Goal: Transaction & Acquisition: Purchase product/service

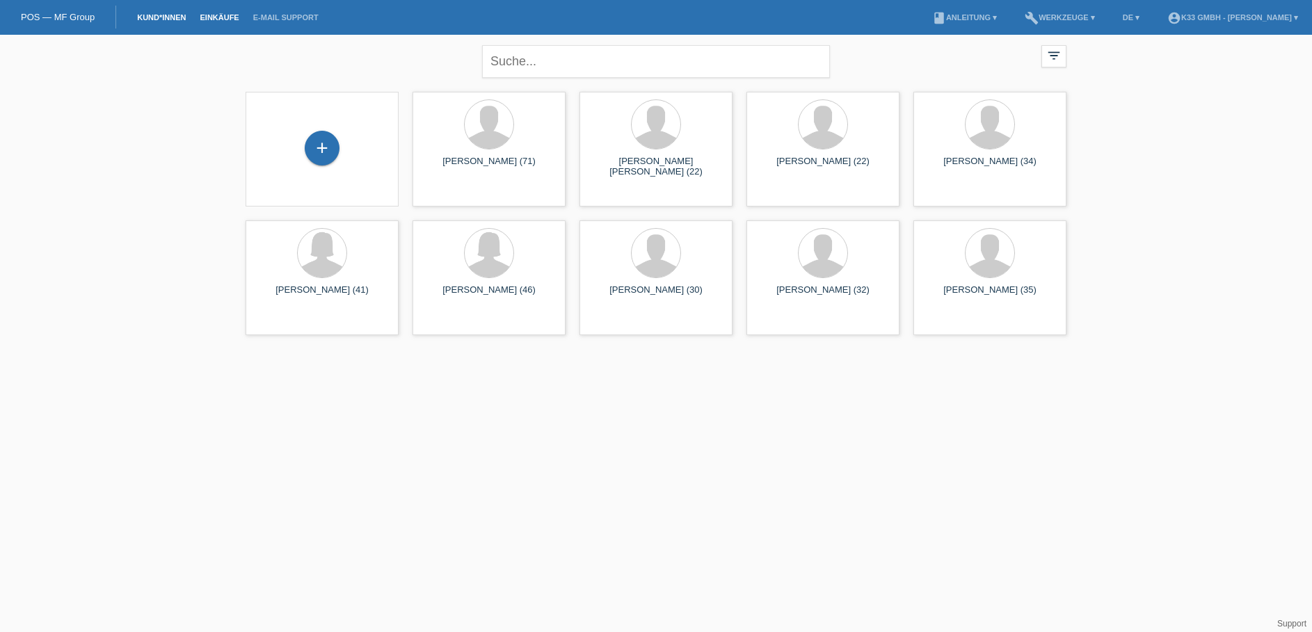
click at [202, 17] on link "Einkäufe" at bounding box center [219, 17] width 53 height 8
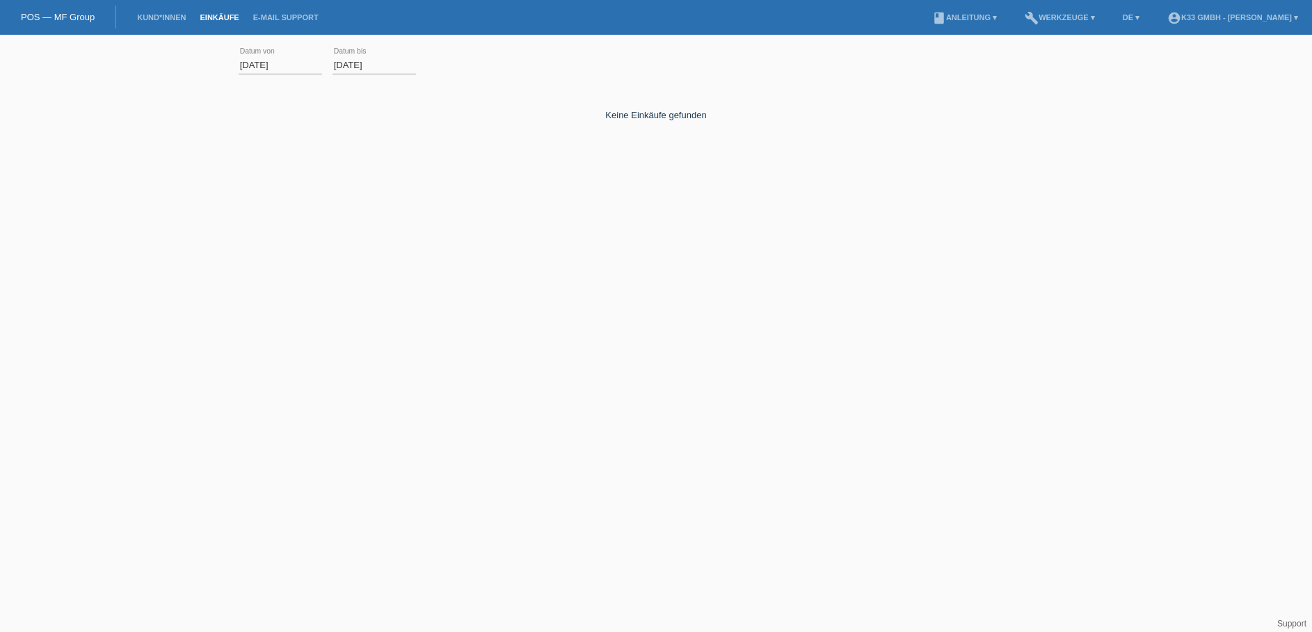
click at [281, 52] on div "[DATE] error Datum von" at bounding box center [280, 65] width 83 height 47
click at [286, 60] on input "[DATE]" at bounding box center [280, 64] width 83 height 17
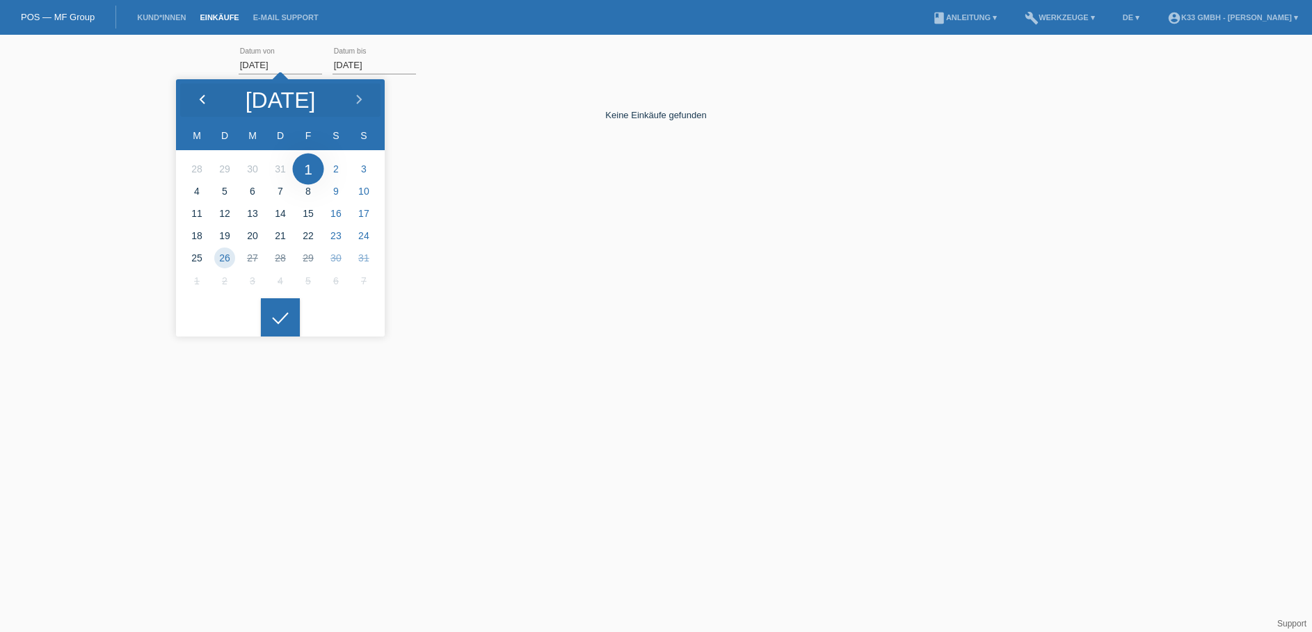
click at [200, 101] on icon at bounding box center [202, 100] width 11 height 11
click at [200, 100] on polyline at bounding box center [202, 99] width 4 height 8
click at [285, 307] on div at bounding box center [280, 317] width 39 height 39
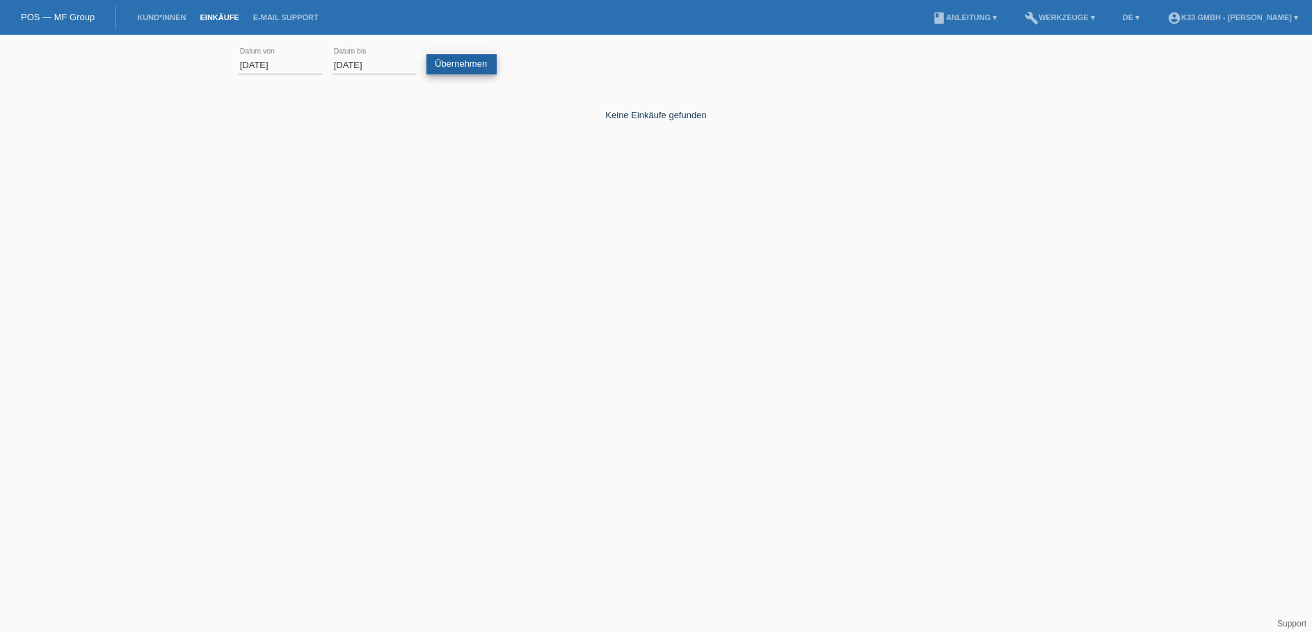
click at [494, 67] on link "Übernehmen" at bounding box center [461, 64] width 70 height 20
click at [287, 65] on input "01.04.2025" at bounding box center [280, 64] width 83 height 17
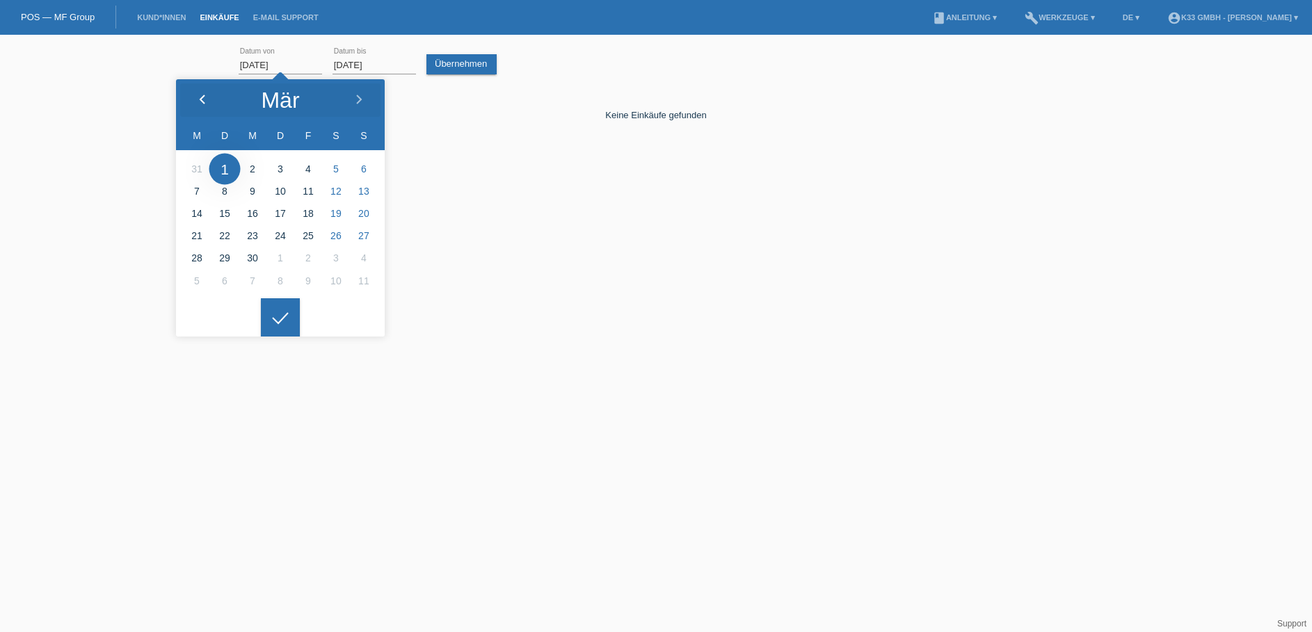
click at [186, 92] on div at bounding box center [202, 100] width 52 height 42
click at [199, 95] on icon at bounding box center [202, 100] width 11 height 11
type input "04.12.2024"
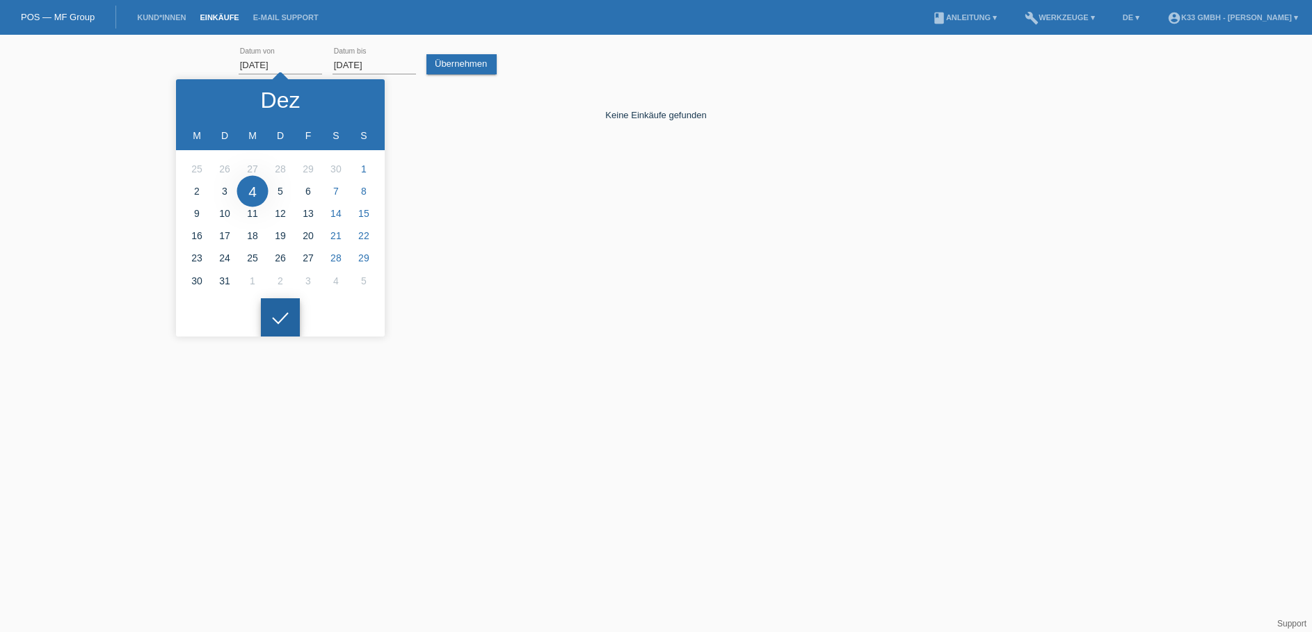
click at [290, 315] on icon at bounding box center [280, 318] width 22 height 13
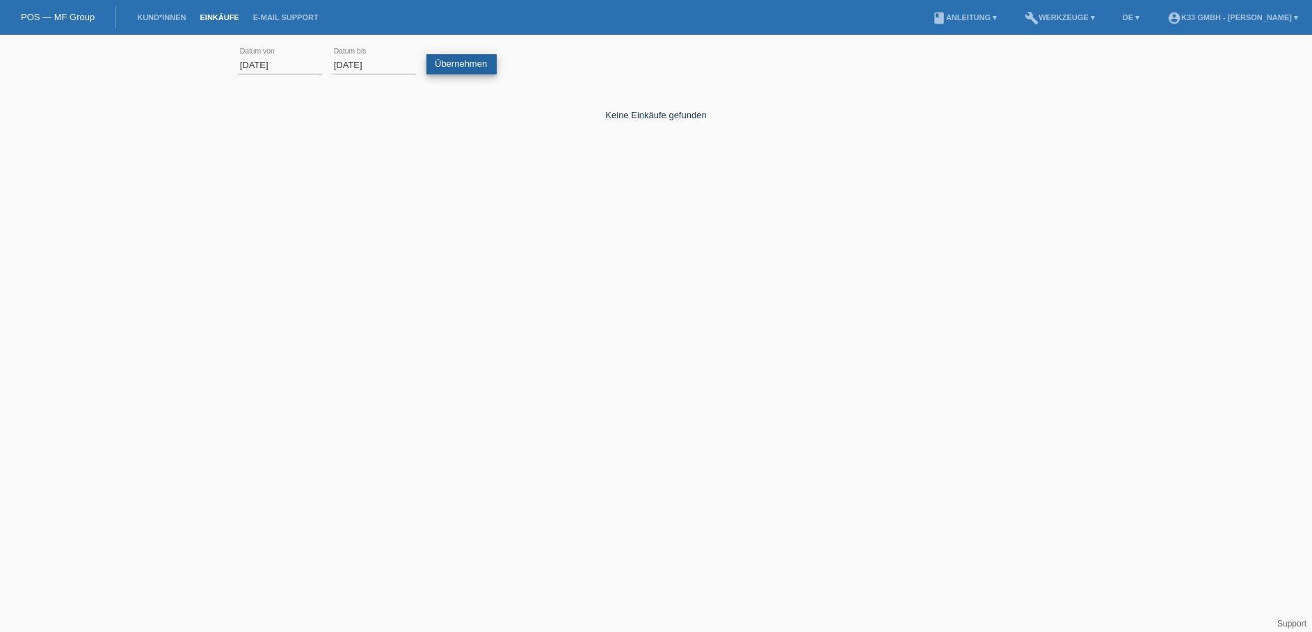
click at [481, 61] on link "Übernehmen" at bounding box center [461, 64] width 70 height 20
click at [171, 15] on link "Kund*innen" at bounding box center [161, 17] width 63 height 8
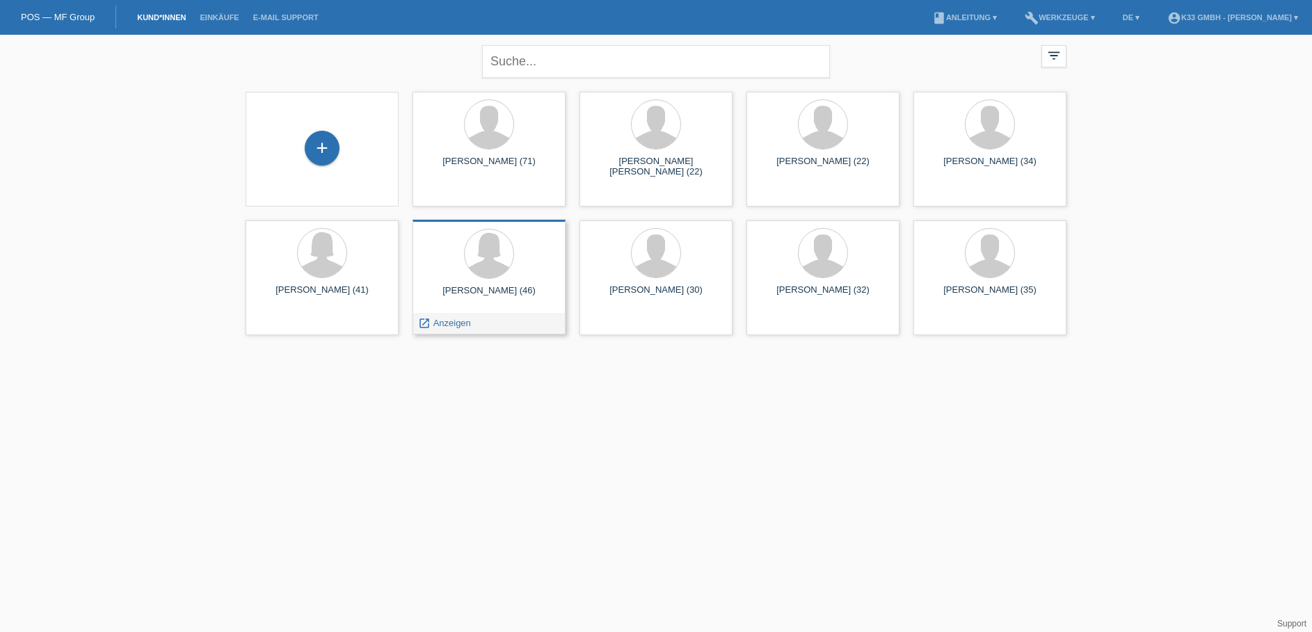
click at [518, 285] on div "Severine Portmann (46) launch Anzeigen" at bounding box center [488, 277] width 153 height 115
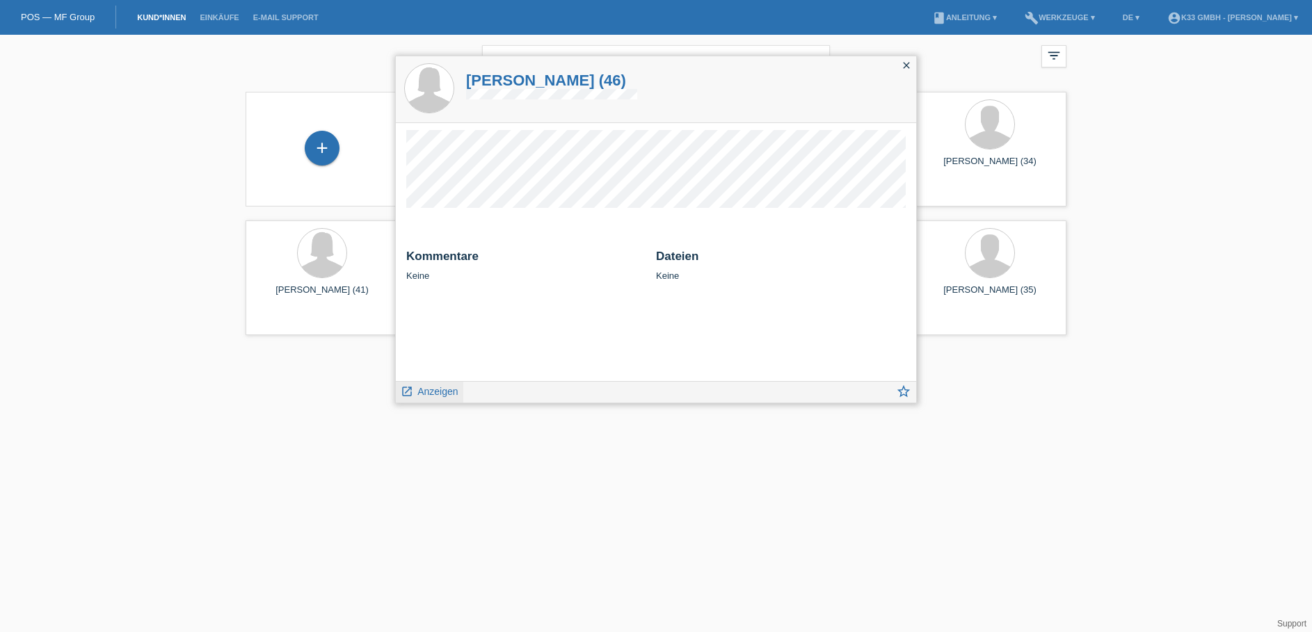
click at [449, 390] on span "Anzeigen" at bounding box center [437, 391] width 40 height 11
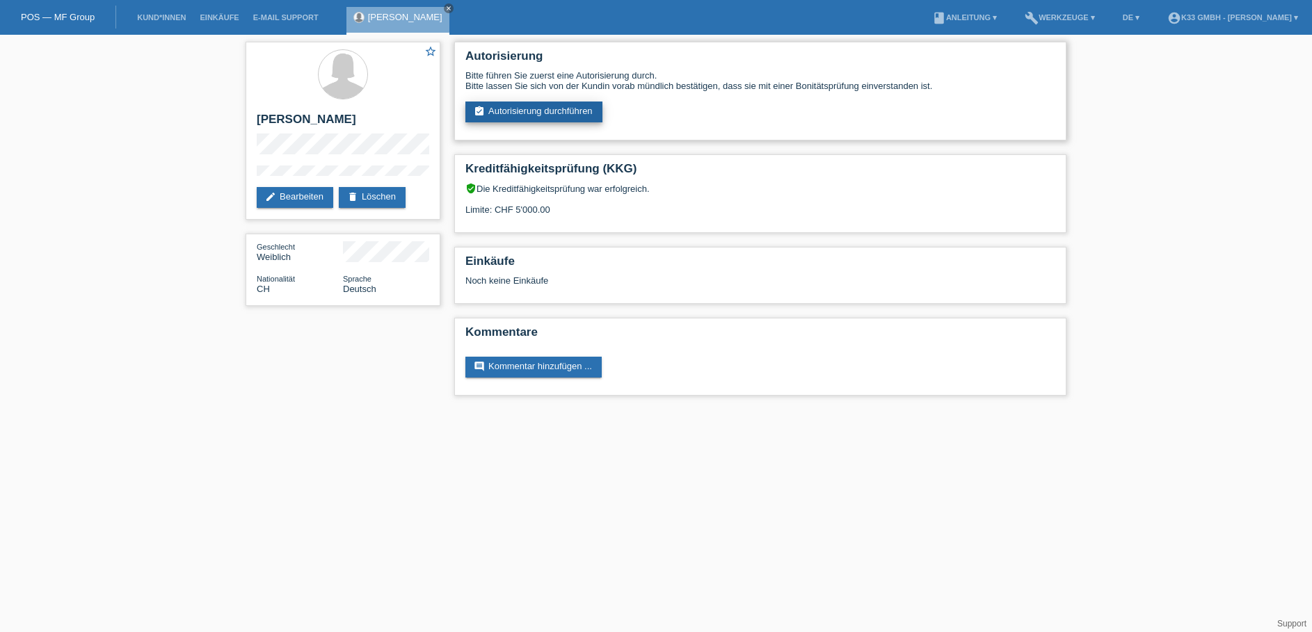
click at [523, 113] on link "assignment_turned_in Autorisierung durchführen" at bounding box center [533, 112] width 137 height 21
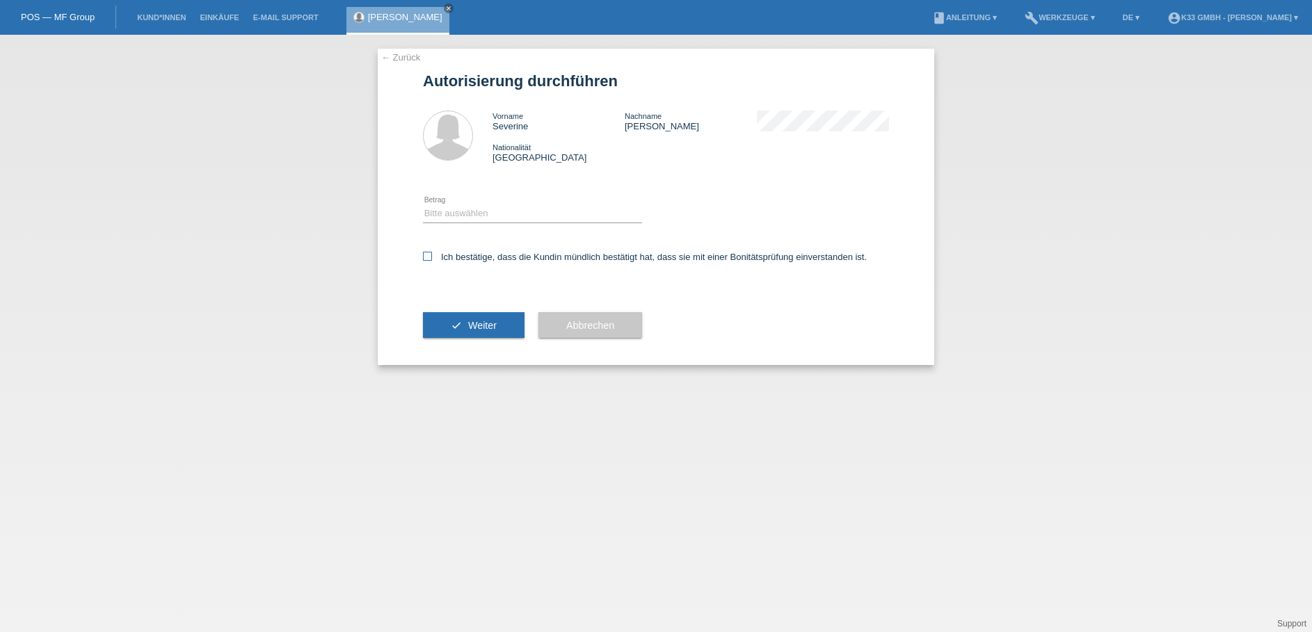
click at [482, 256] on label "Ich bestätige, dass die Kundin mündlich bestätigt hat, dass sie mit einer Bonit…" at bounding box center [645, 257] width 444 height 10
click at [432, 256] on input "Ich bestätige, dass die Kundin mündlich bestätigt hat, dass sie mit einer Bonit…" at bounding box center [427, 256] width 9 height 9
checkbox input "true"
click at [483, 213] on select "Bitte auswählen CHF 1.00 - CHF 499.00 CHF 500.00 - CHF 1'999.00 CHF 2'000.00 - …" at bounding box center [532, 213] width 219 height 17
select select "3"
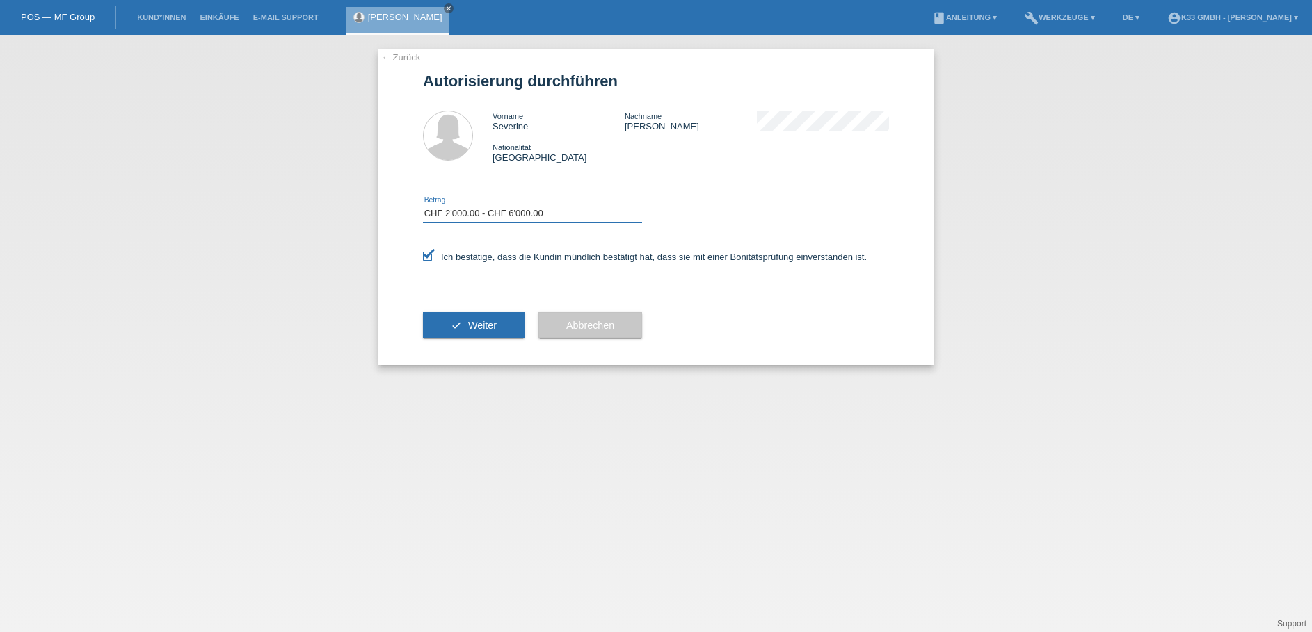
click at [423, 205] on select "Bitte auswählen CHF 1.00 - CHF 499.00 CHF 500.00 - CHF 1'999.00 CHF 2'000.00 - …" at bounding box center [532, 213] width 219 height 17
click at [499, 323] on button "check Weiter" at bounding box center [474, 325] width 102 height 26
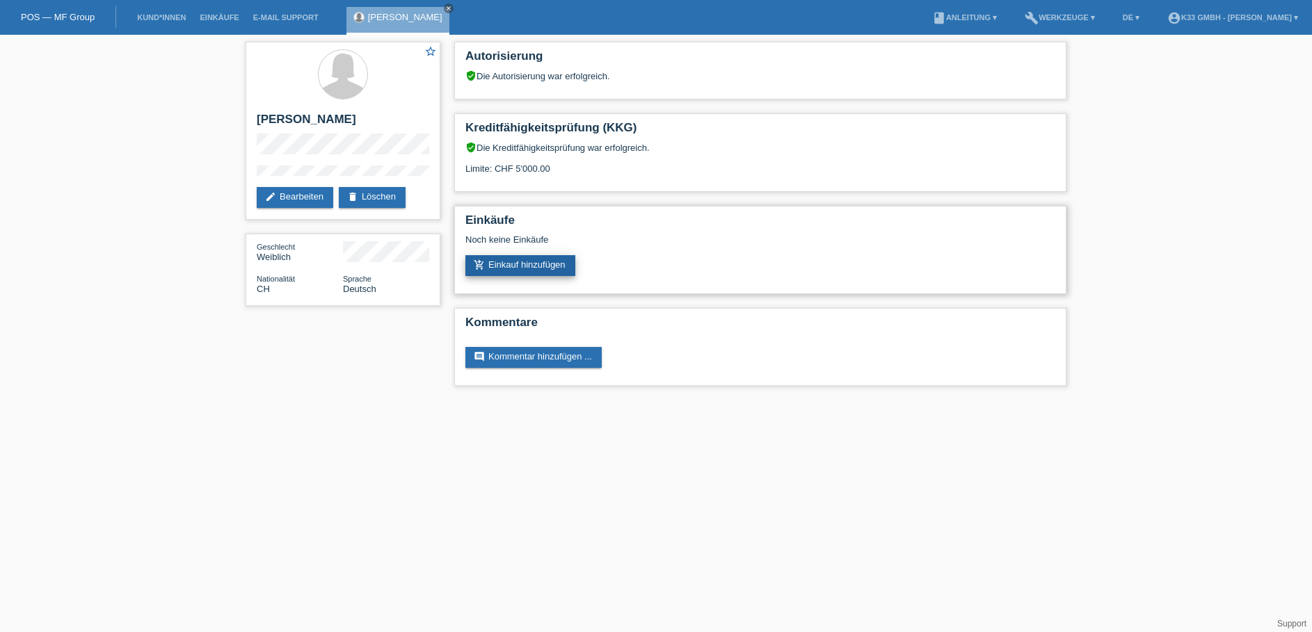
click at [532, 266] on link "add_shopping_cart Einkauf hinzufügen" at bounding box center [520, 265] width 110 height 21
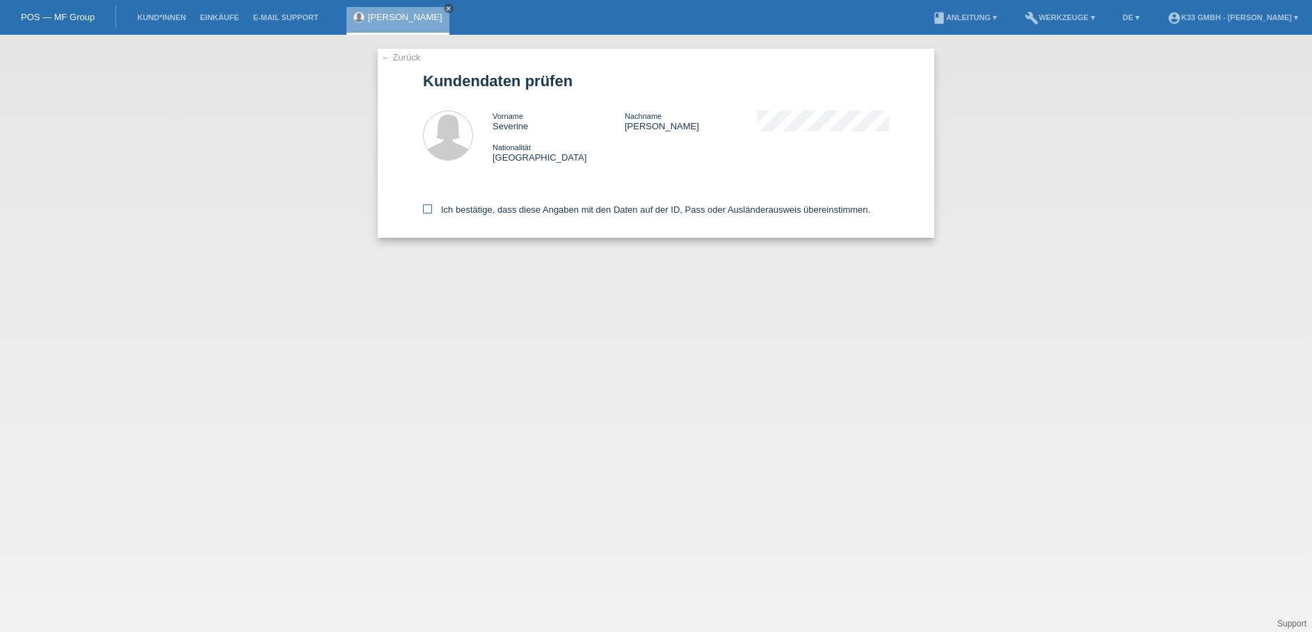
click at [476, 211] on label "Ich bestätige, dass diese Angaben mit den Daten auf der ID, Pass oder Ausländer…" at bounding box center [646, 210] width 447 height 10
click at [432, 211] on input "Ich bestätige, dass diese Angaben mit den Daten auf der ID, Pass oder Ausländer…" at bounding box center [427, 209] width 9 height 9
checkbox input "true"
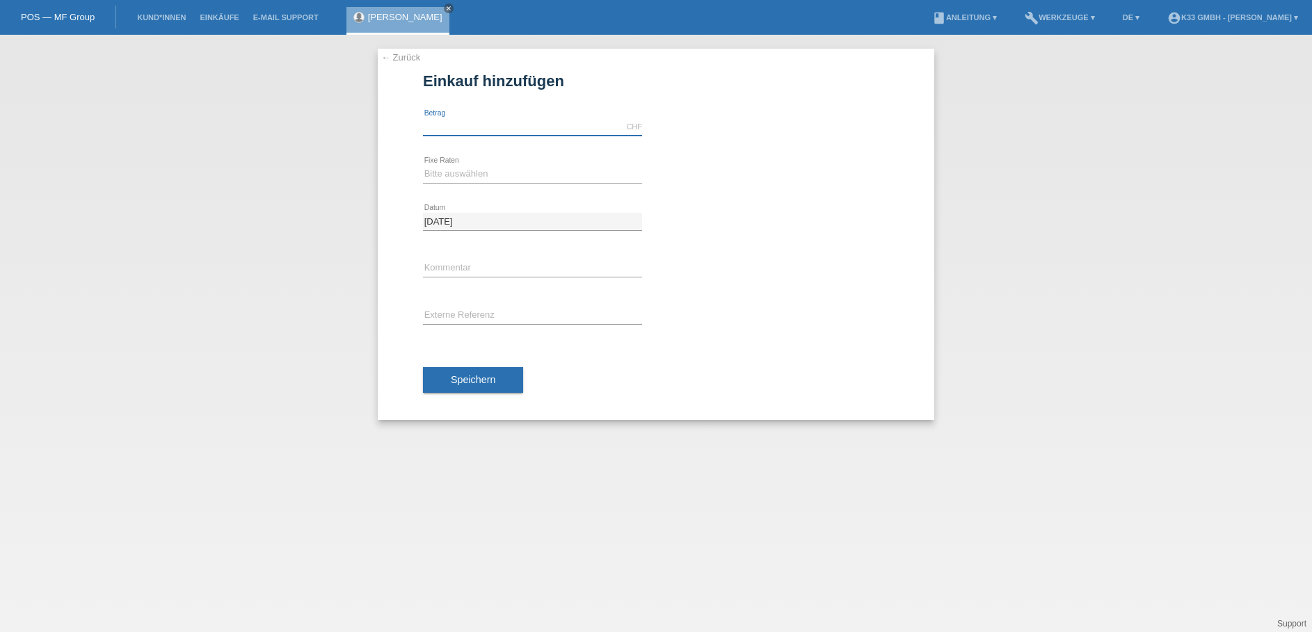
click at [474, 130] on input "text" at bounding box center [532, 126] width 219 height 17
type input "4000.00"
click at [479, 171] on select "Bitte auswählen 12 Raten 18 Raten 24 Raten 36 Raten" at bounding box center [532, 174] width 219 height 17
select select "386"
click at [423, 166] on select "Bitte auswählen 12 Raten 18 Raten 24 Raten 36 Raten" at bounding box center [532, 174] width 219 height 17
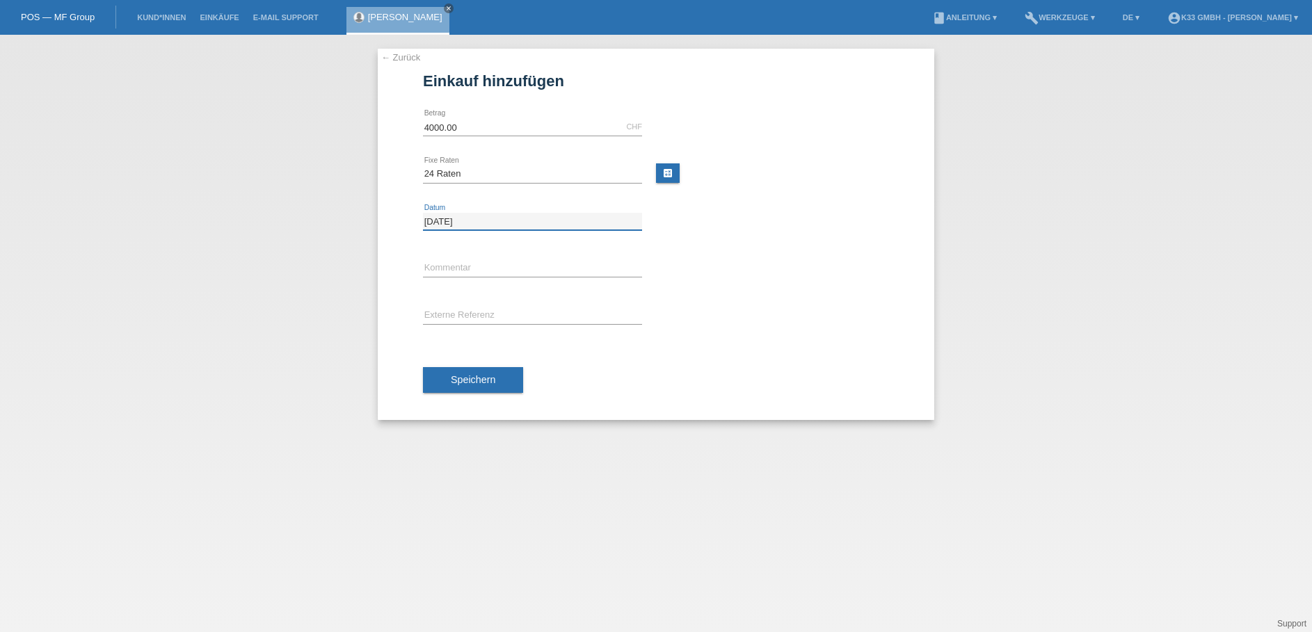
click at [469, 224] on input "[DATE]" at bounding box center [532, 221] width 219 height 17
click at [456, 262] on input "text" at bounding box center [532, 268] width 219 height 17
click at [455, 315] on input "text" at bounding box center [532, 315] width 219 height 17
click at [764, 320] on div "error Externe Referenz" at bounding box center [656, 316] width 466 height 47
click at [457, 372] on button "Speichern" at bounding box center [473, 380] width 100 height 26
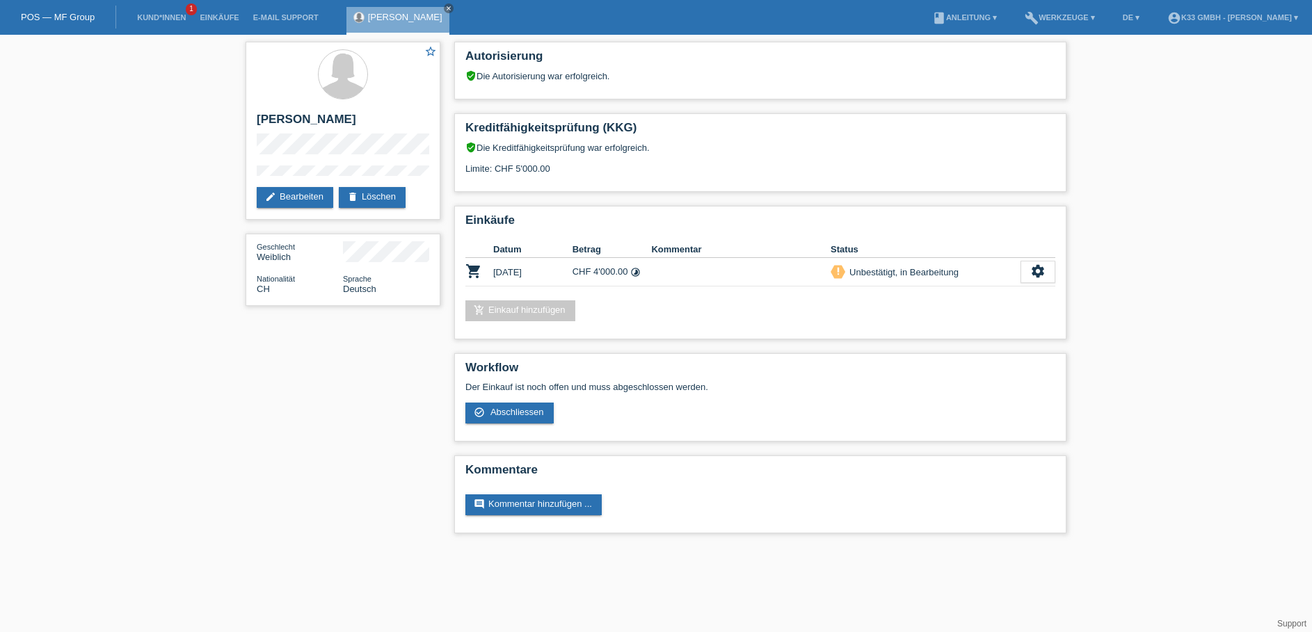
click at [177, 196] on div "star_border [PERSON_NAME] edit Bearbeiten delete Löschen Geschlecht Weiblich Na…" at bounding box center [656, 291] width 1312 height 513
click at [306, 400] on div "star_border [PERSON_NAME] edit Bearbeiten delete Löschen Geschlecht Weiblich Na…" at bounding box center [656, 291] width 835 height 513
click at [515, 412] on span "Abschliessen" at bounding box center [517, 412] width 54 height 10
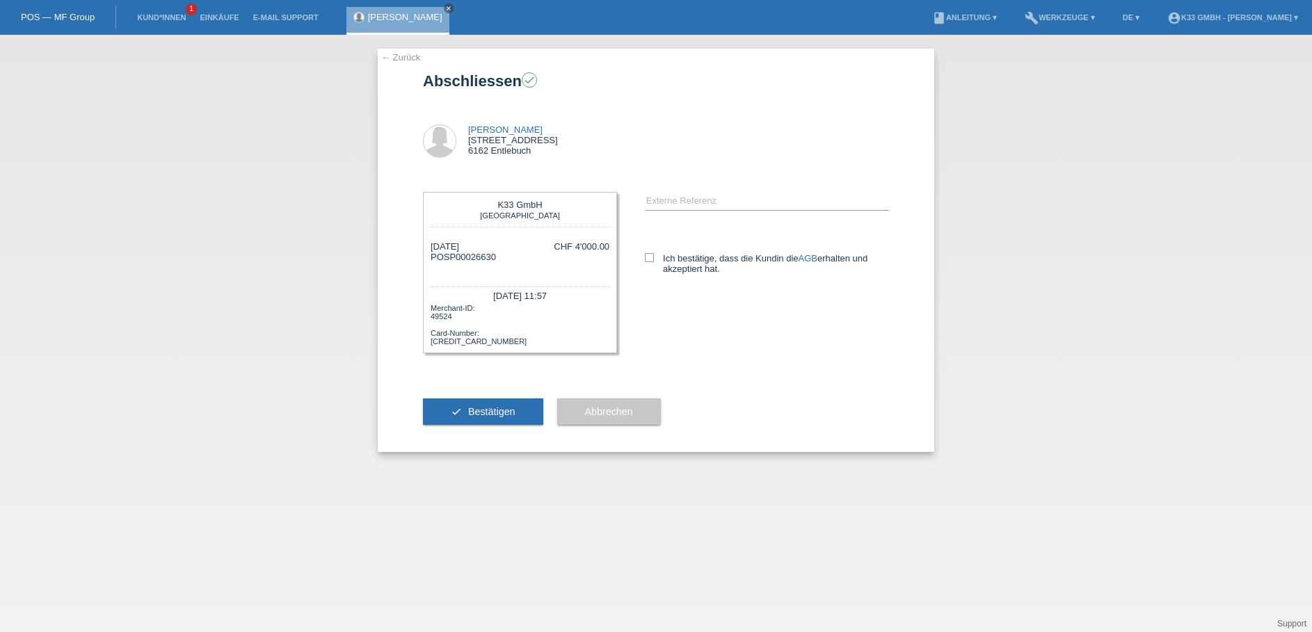
drag, startPoint x: 502, startPoint y: 412, endPoint x: 707, endPoint y: 429, distance: 205.9
click at [705, 429] on div "check Bestätigen Abbrechen" at bounding box center [656, 411] width 466 height 81
click at [646, 255] on icon at bounding box center [649, 257] width 9 height 9
click at [646, 255] on input "Ich bestätige, dass die Kundin die AGB erhalten und akzeptiert hat." at bounding box center [649, 257] width 9 height 9
checkbox input "true"
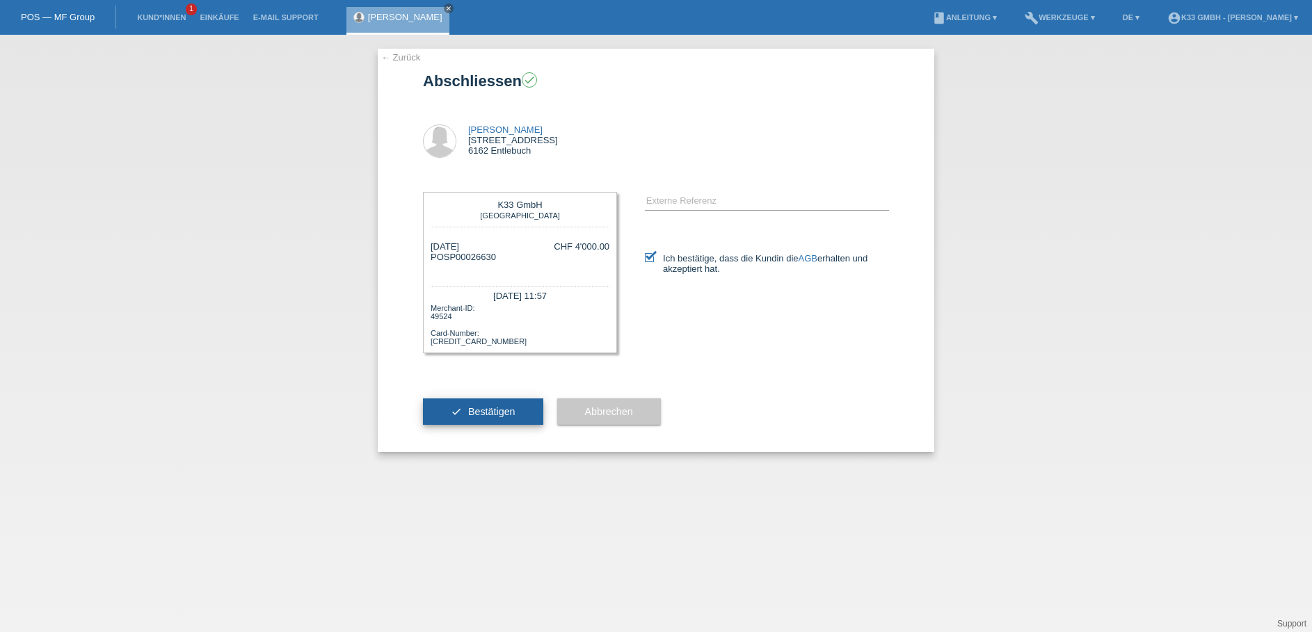
click at [519, 409] on button "check Bestätigen" at bounding box center [483, 412] width 120 height 26
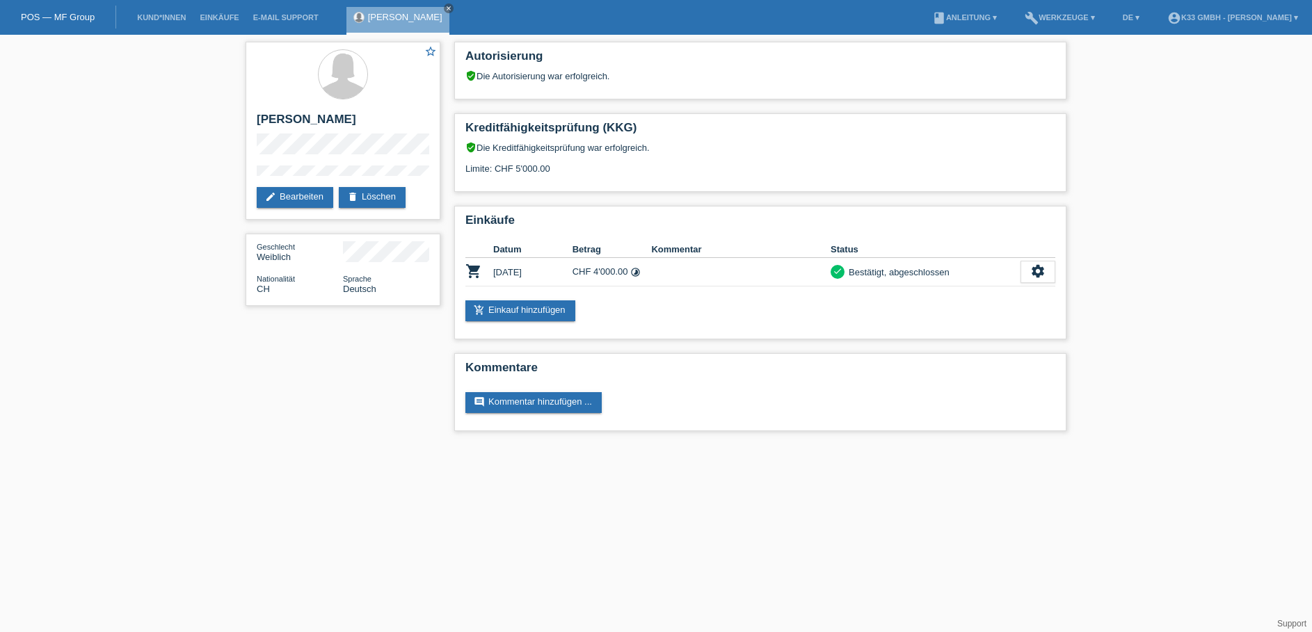
click at [408, 445] on html "POS — MF Group Kund*innen Einkäufe E-Mail Support [PERSON_NAME] close menu" at bounding box center [656, 222] width 1312 height 445
click at [563, 237] on div "Einkäufe Datum Betrag Kommentar Status shopping_cart [DATE] CHF 4'000.00 timela…" at bounding box center [760, 273] width 612 height 134
click at [93, 15] on link "POS — MF Group" at bounding box center [58, 17] width 74 height 10
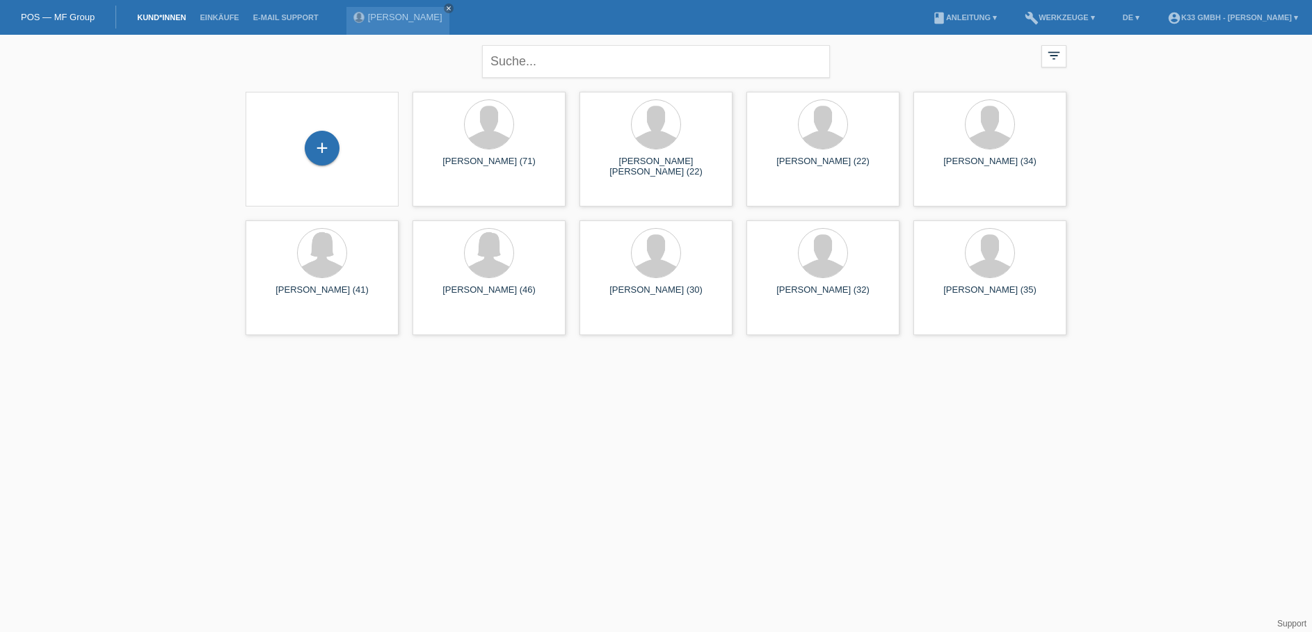
click at [71, 8] on div "POS — MF Group" at bounding box center [58, 17] width 116 height 23
click at [80, 14] on link "POS — MF Group" at bounding box center [58, 17] width 74 height 10
